Goal: Information Seeking & Learning: Find contact information

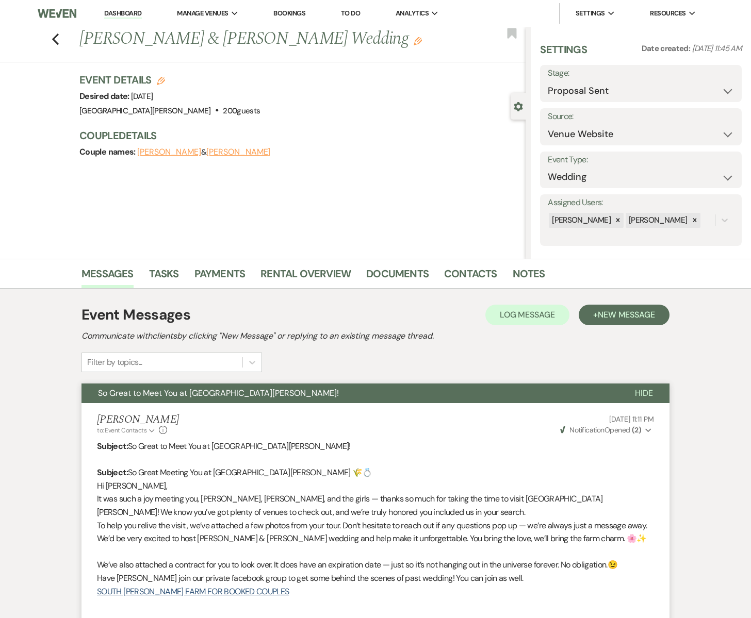
select select "6"
select select "5"
click at [56, 40] on icon "Previous" at bounding box center [56, 39] width 8 height 12
select select "6"
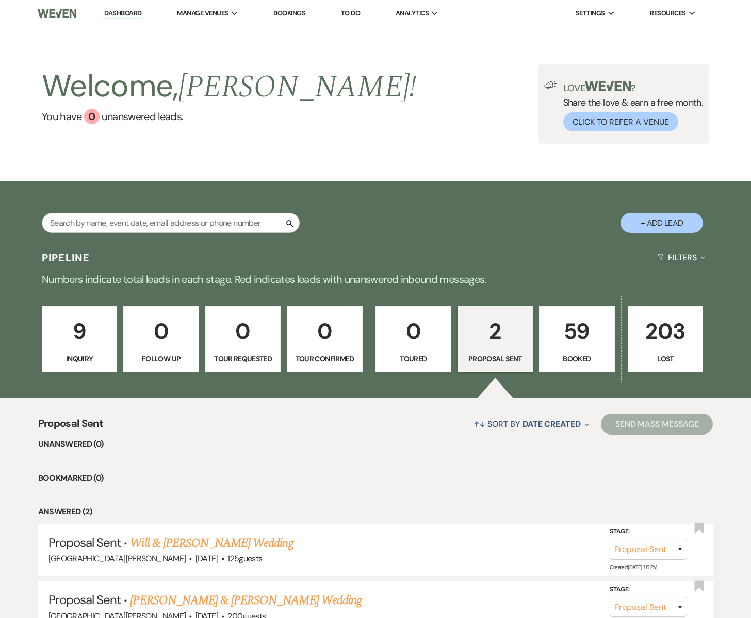
click at [568, 349] on link "59 Booked" at bounding box center [577, 339] width 76 height 66
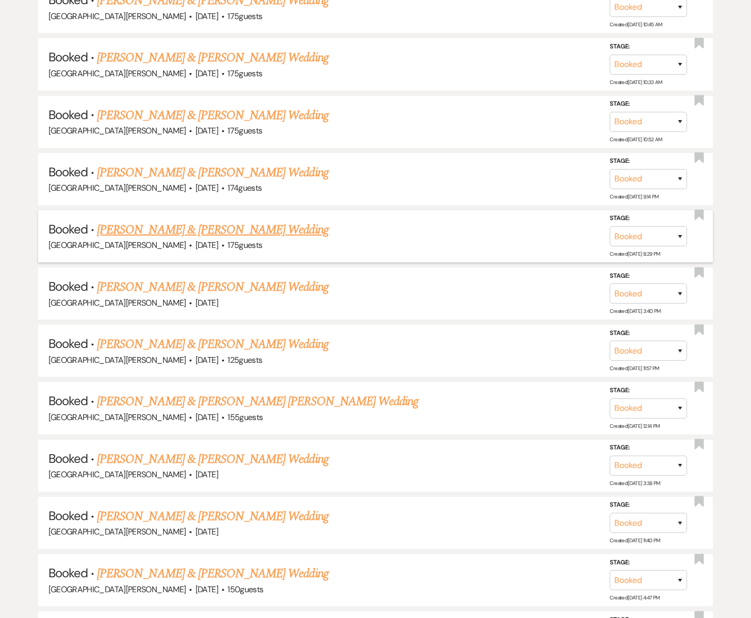
scroll to position [661, 0]
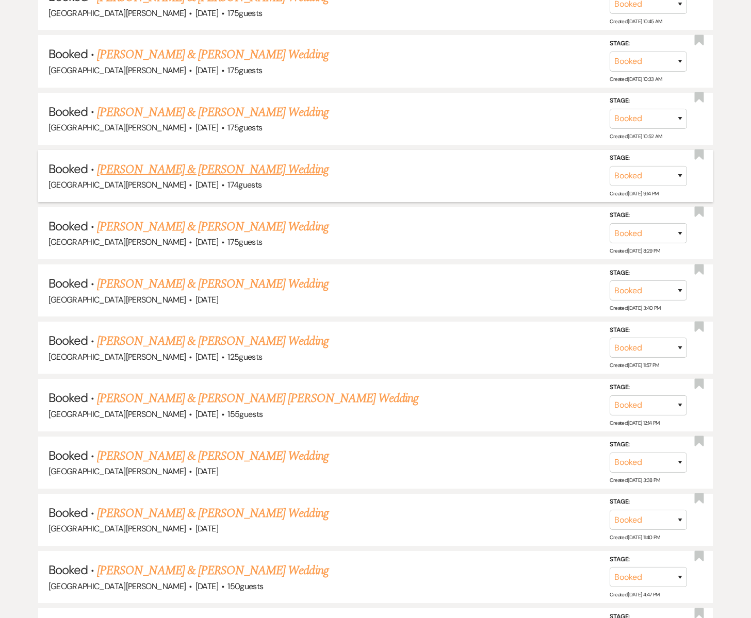
click at [125, 171] on link "[PERSON_NAME] & [PERSON_NAME] Wedding" at bounding box center [212, 169] width 231 height 19
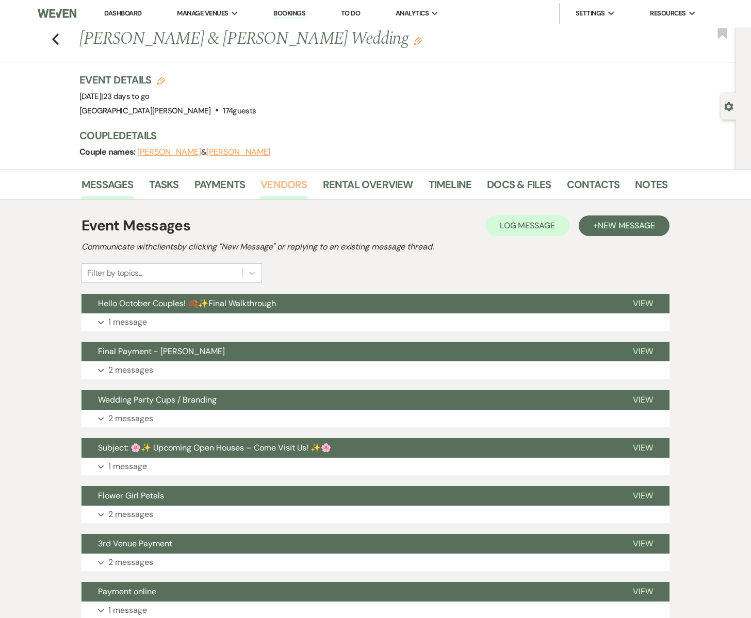
click at [288, 185] on link "Vendors" at bounding box center [283, 187] width 46 height 23
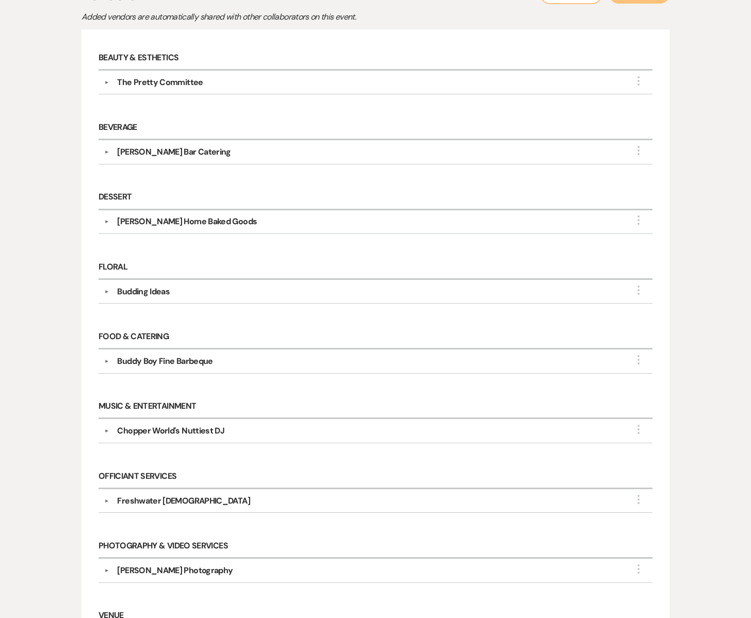
scroll to position [232, 0]
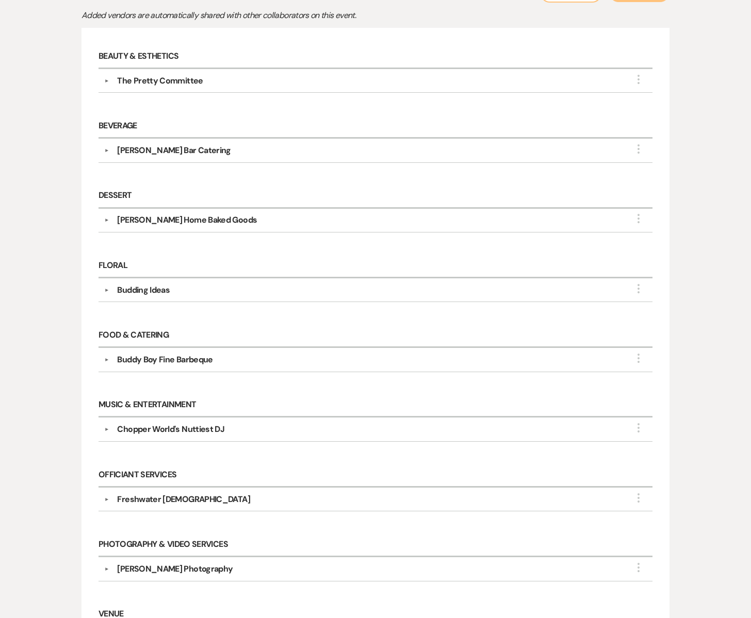
click at [222, 221] on div "[PERSON_NAME] Home Baked Goods" at bounding box center [187, 220] width 140 height 12
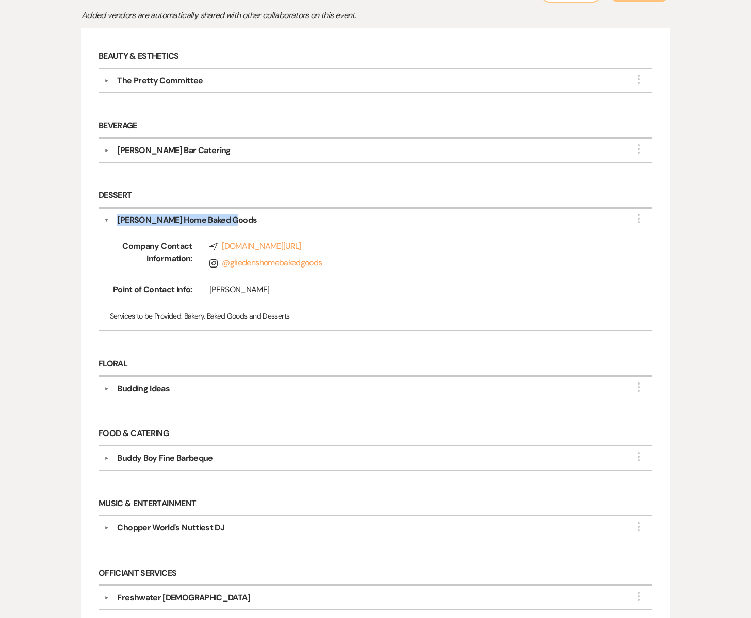
drag, startPoint x: 116, startPoint y: 217, endPoint x: 227, endPoint y: 220, distance: 111.4
click at [227, 220] on div "[PERSON_NAME] Home Baked Goods" at bounding box center [378, 220] width 538 height 12
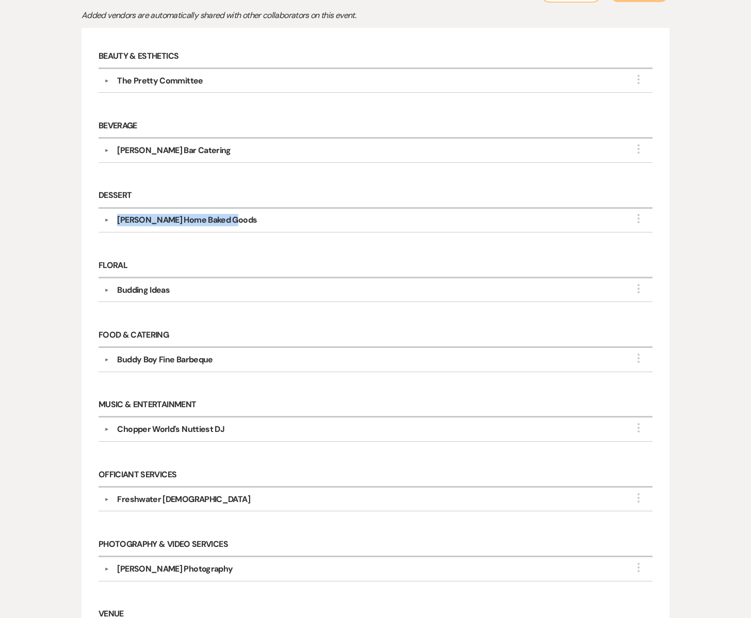
copy div "[PERSON_NAME] Home Baked Goods"
click at [149, 290] on div "Budding Ideas" at bounding box center [143, 290] width 53 height 12
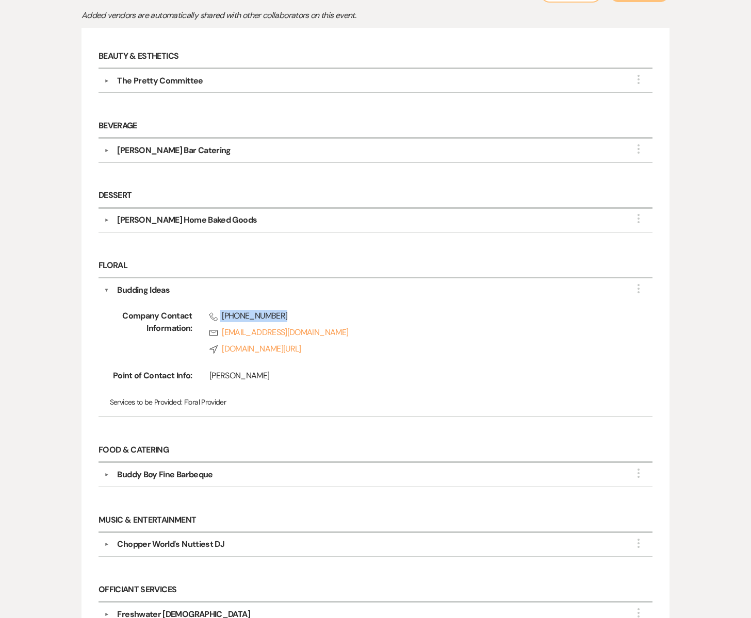
drag, startPoint x: 221, startPoint y: 312, endPoint x: 297, endPoint y: 312, distance: 75.8
click at [297, 312] on span "Phone [PHONE_NUMBER]" at bounding box center [414, 316] width 411 height 12
copy span "[PHONE_NUMBER]"
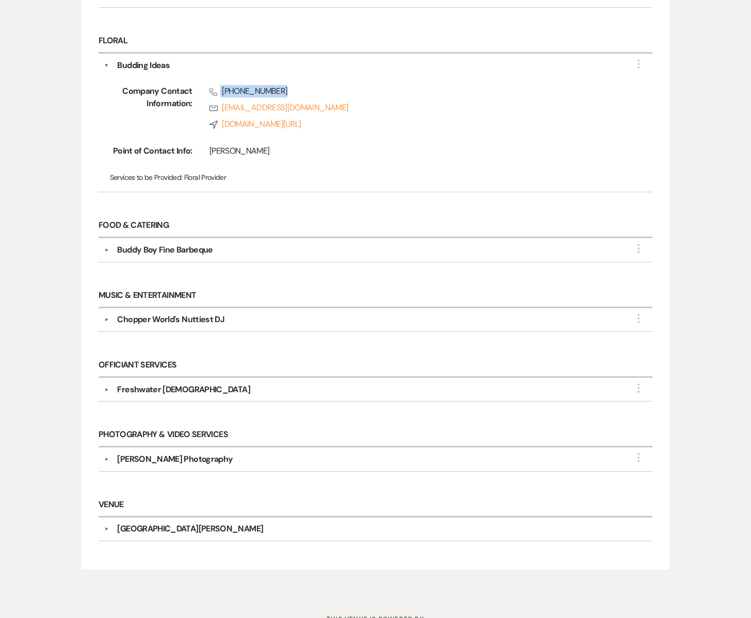
scroll to position [494, 0]
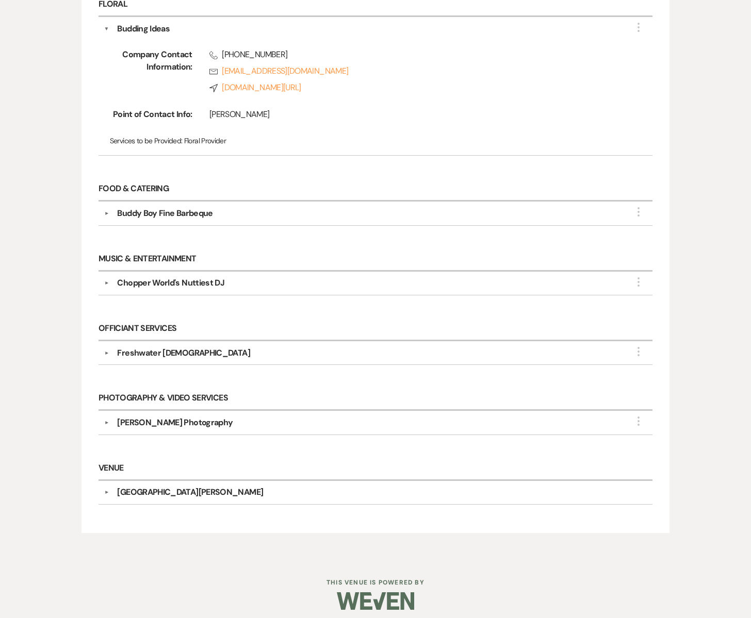
click at [173, 281] on div "Chopper World's Nuttiest DJ" at bounding box center [170, 283] width 107 height 12
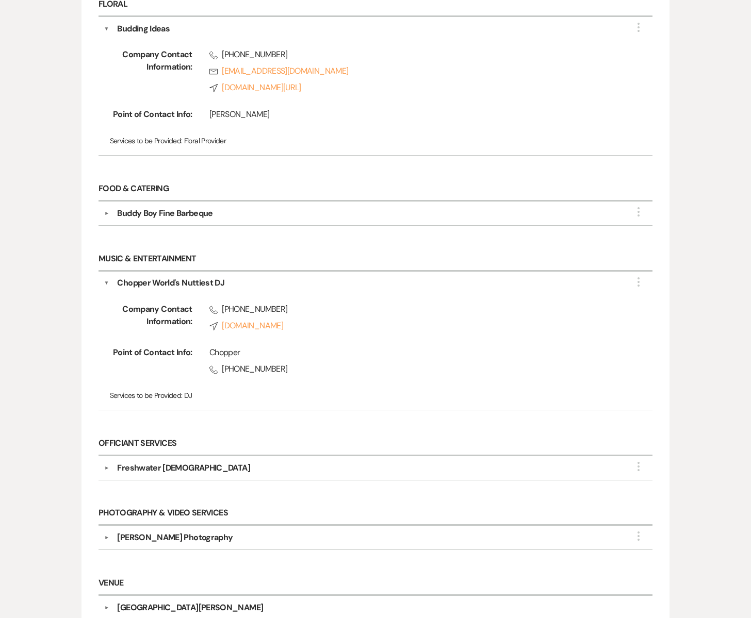
click at [167, 532] on div "[PERSON_NAME] Photography" at bounding box center [175, 538] width 116 height 12
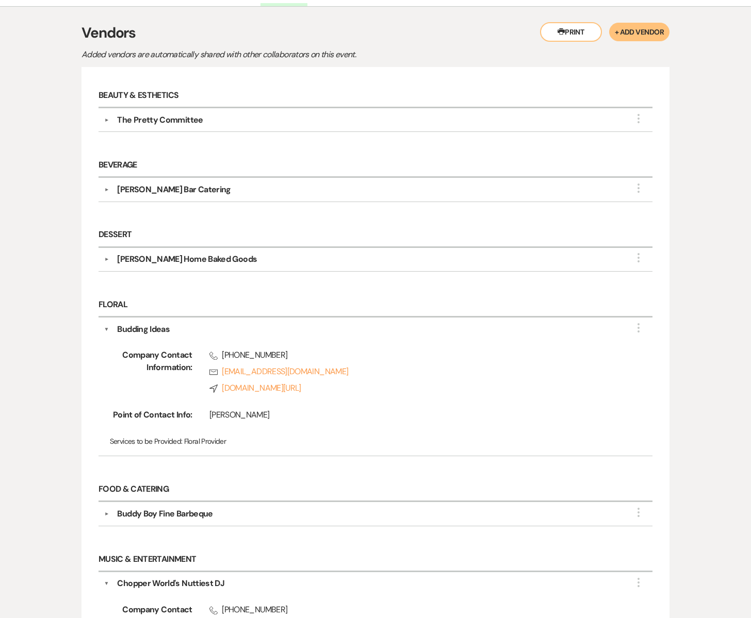
scroll to position [0, 0]
